Goal: Task Accomplishment & Management: Manage account settings

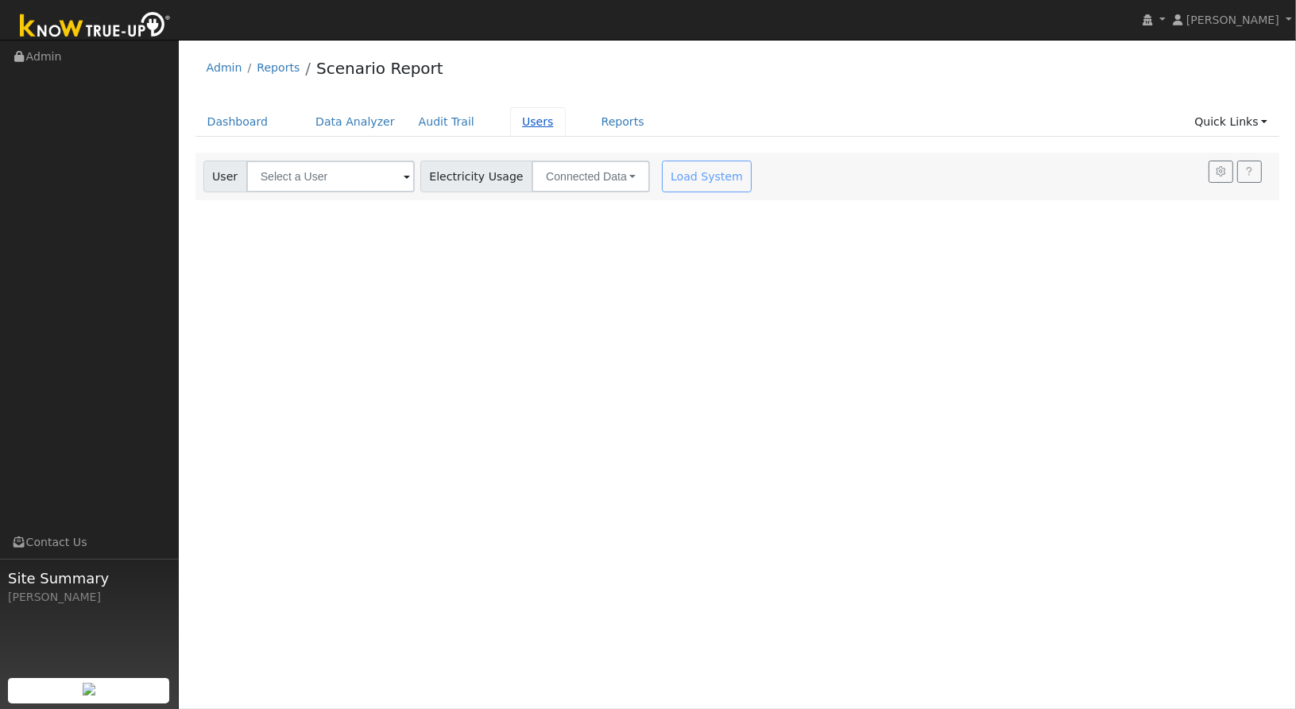
click at [521, 108] on link "Users" at bounding box center [538, 121] width 56 height 29
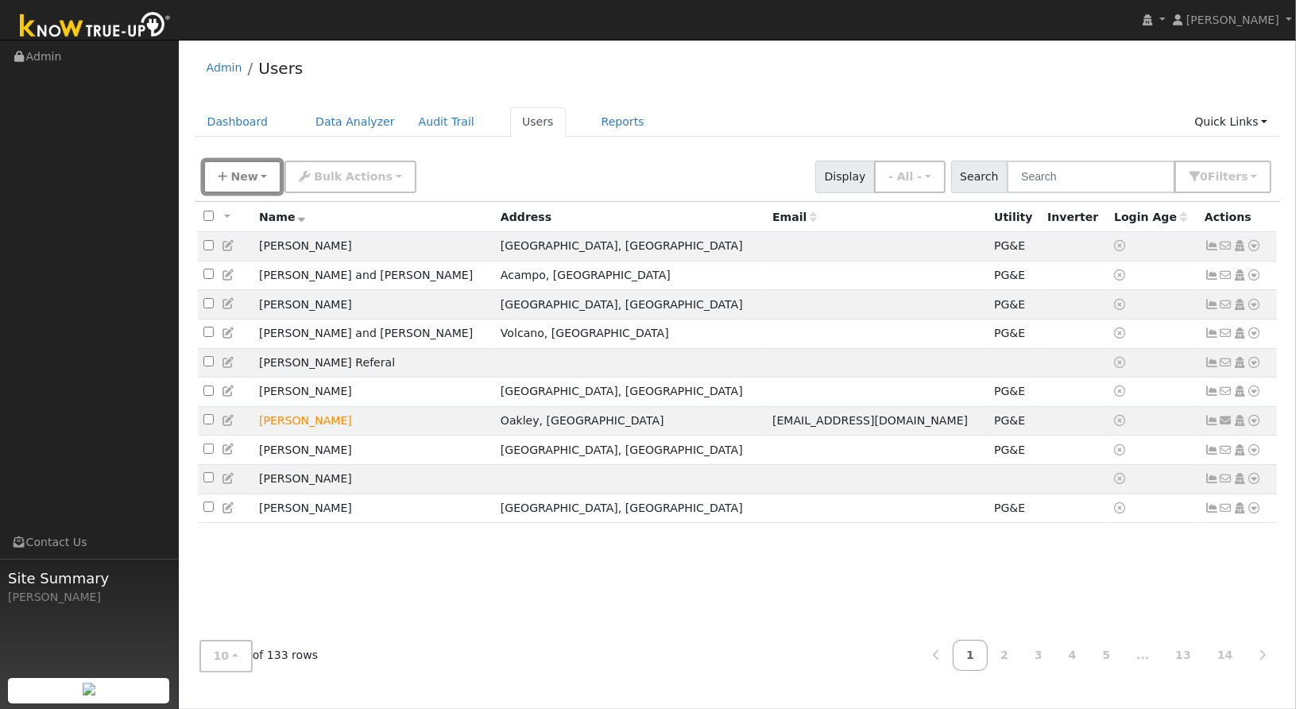
click at [227, 172] on button "New" at bounding box center [242, 176] width 79 height 33
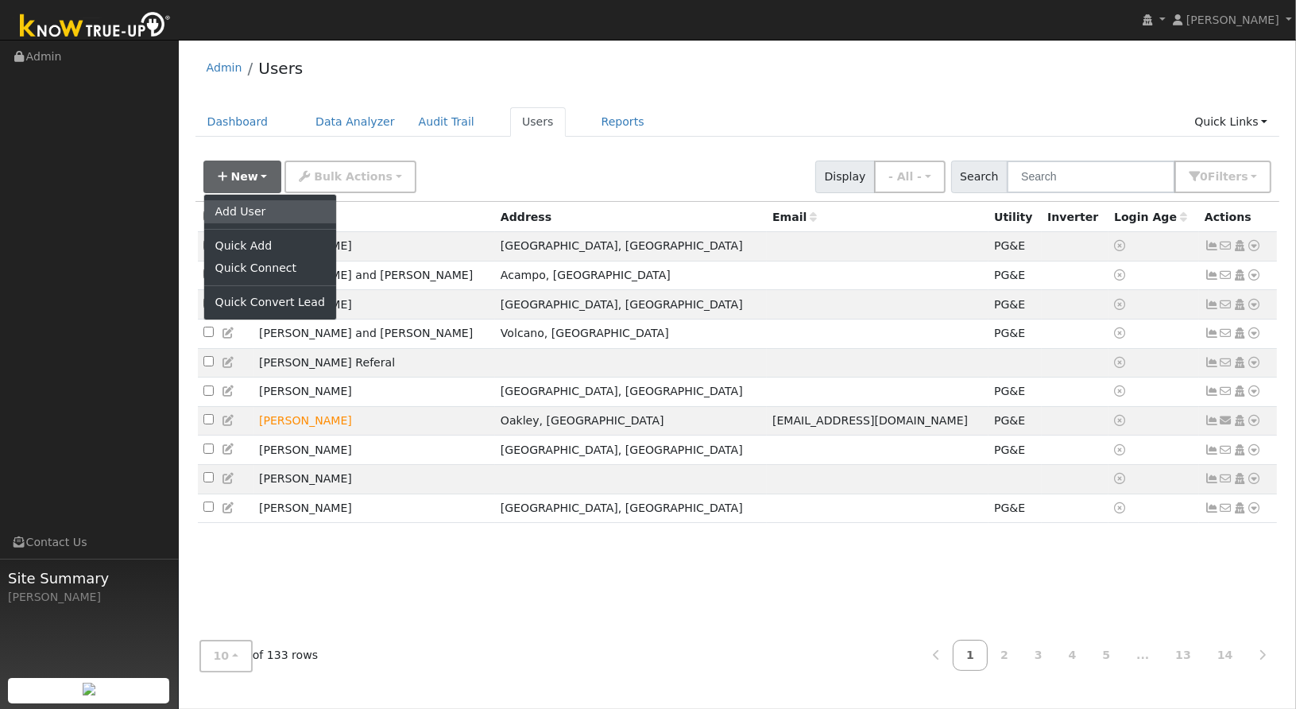
click at [230, 204] on link "Add User" at bounding box center [270, 211] width 132 height 22
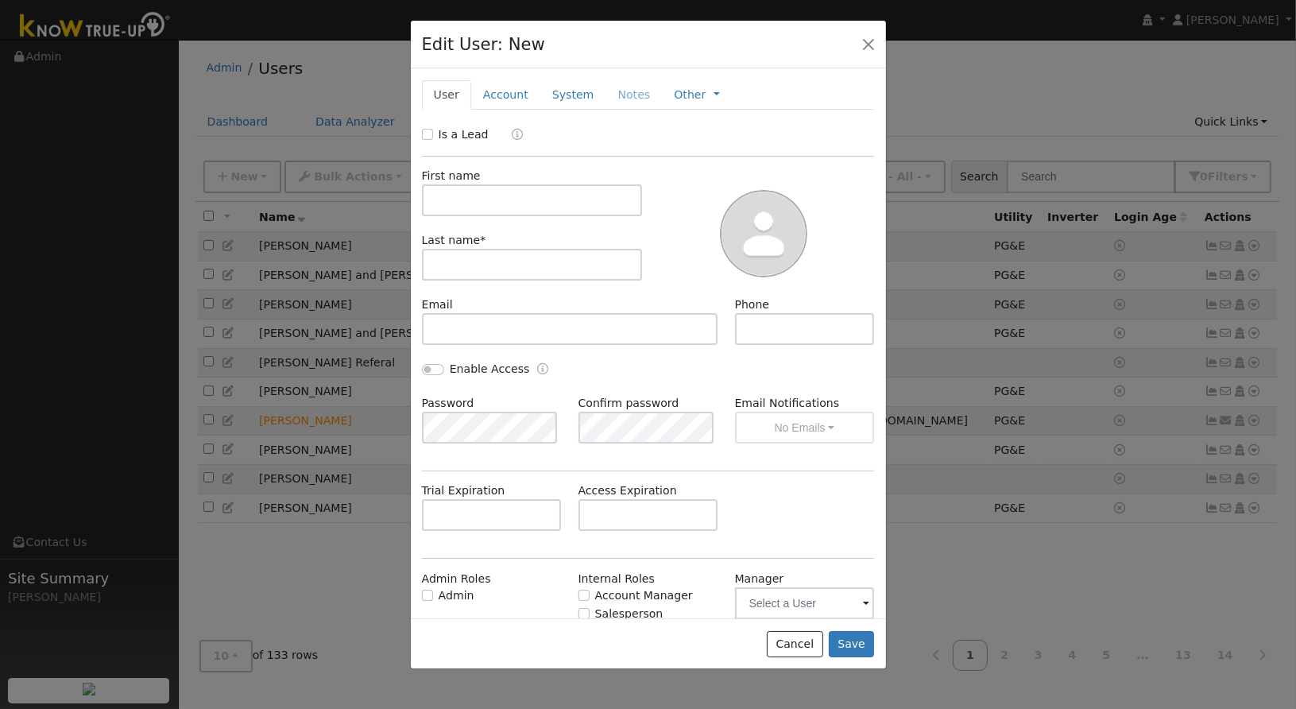
click at [610, 305] on div "Email" at bounding box center [569, 320] width 313 height 48
click at [550, 208] on input "text" at bounding box center [532, 200] width 221 height 32
click at [550, 208] on input "jo" at bounding box center [532, 200] width 221 height 32
type input "j"
type input "John"
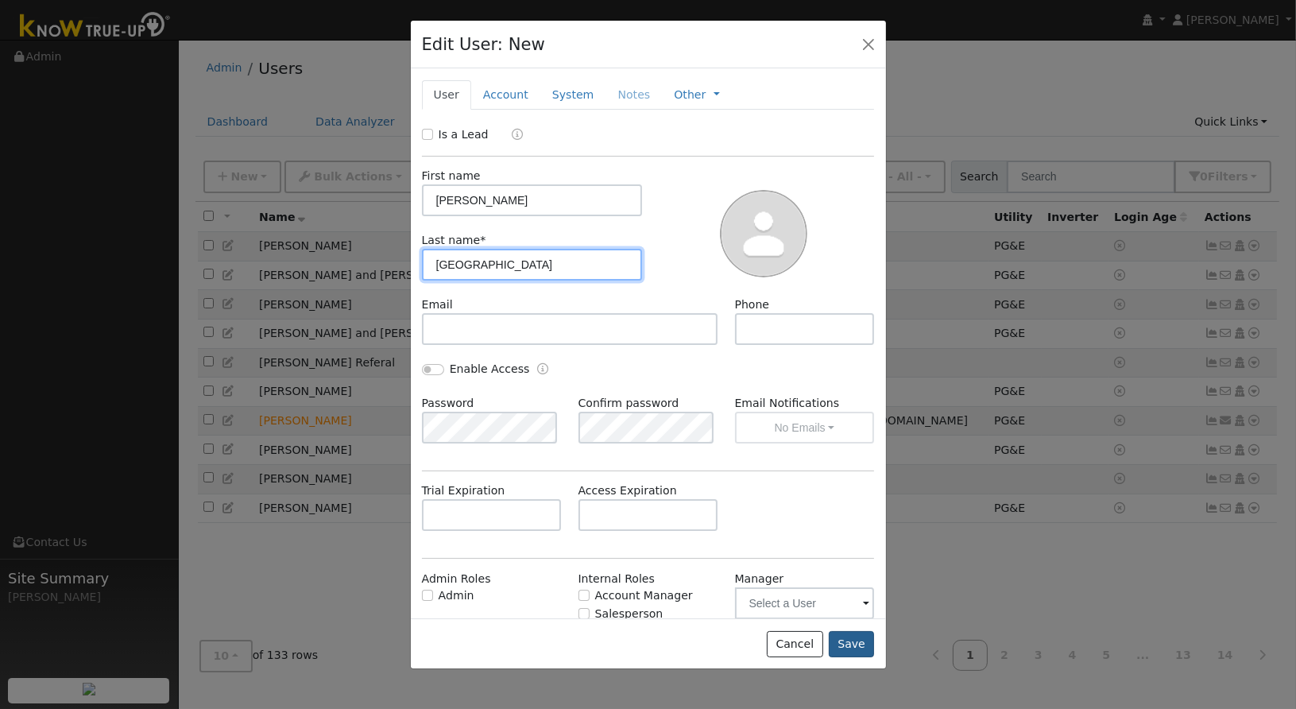
type input "Durham"
click at [856, 646] on button "Save" at bounding box center [852, 644] width 46 height 27
